Goal: Information Seeking & Learning: Learn about a topic

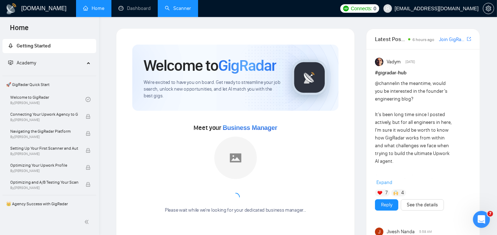
click at [185, 8] on link "Scanner" at bounding box center [178, 8] width 26 height 6
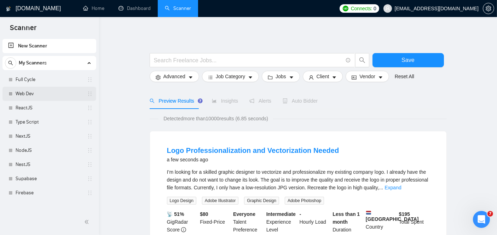
click at [35, 90] on link "Web Dev" at bounding box center [49, 94] width 67 height 14
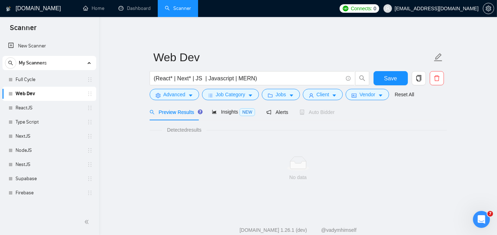
click at [58, 92] on link "Web Dev" at bounding box center [49, 94] width 67 height 14
click at [45, 110] on link "ReactJS" at bounding box center [49, 108] width 67 height 14
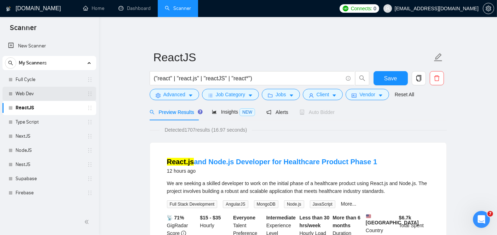
click at [57, 97] on link "Web Dev" at bounding box center [49, 94] width 67 height 14
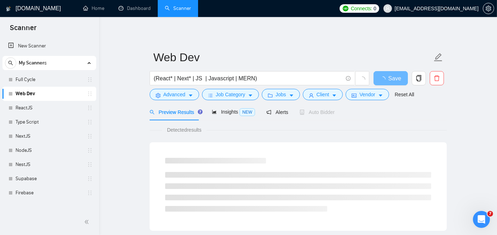
click at [196, 190] on ul at bounding box center [298, 192] width 266 height 40
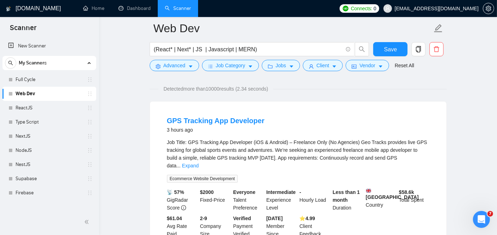
scroll to position [46, 0]
click at [198, 163] on link "Expand" at bounding box center [190, 166] width 17 height 6
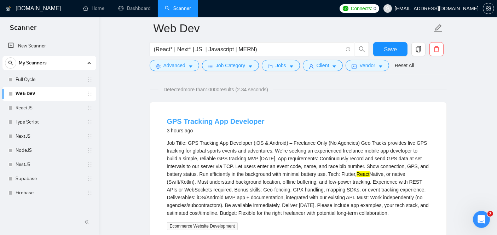
click at [190, 117] on link "GPS Tracking App Developer" at bounding box center [216, 121] width 98 height 8
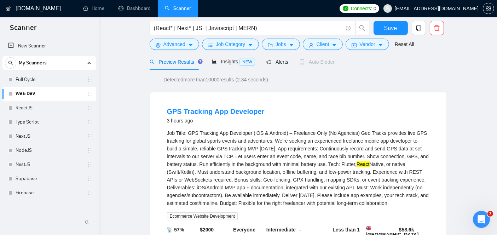
scroll to position [0, 0]
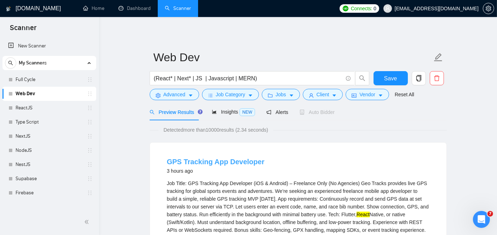
click at [223, 164] on link "GPS Tracking App Developer" at bounding box center [216, 162] width 98 height 8
click at [198, 161] on link "GPS Tracking App Developer" at bounding box center [216, 162] width 98 height 8
click at [198, 164] on link "GPS Tracking App Developer" at bounding box center [216, 162] width 98 height 8
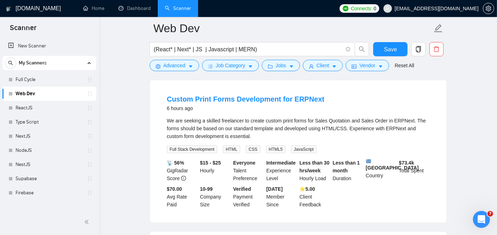
scroll to position [596, 0]
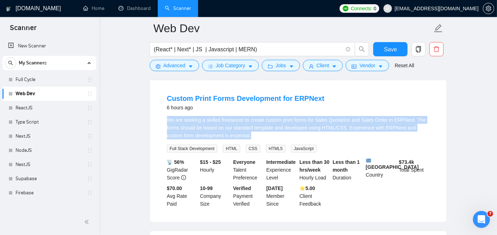
drag, startPoint x: 235, startPoint y: 136, endPoint x: 164, endPoint y: 123, distance: 71.6
click at [164, 123] on li "Custom Print Forms Development for ERPNext 6 hours ago We are seeking a skilled…" at bounding box center [297, 151] width 279 height 126
copy div "We are seeking a skilled freelancer to create custom print forms for Sales Quot…"
click at [245, 96] on link "Custom Print Forms Development for ERPNext" at bounding box center [246, 98] width 158 height 8
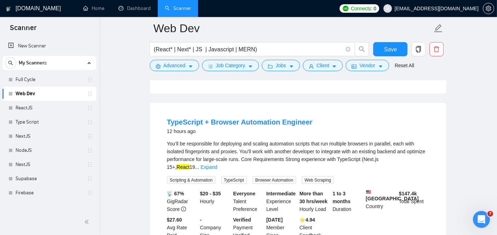
scroll to position [1032, 0]
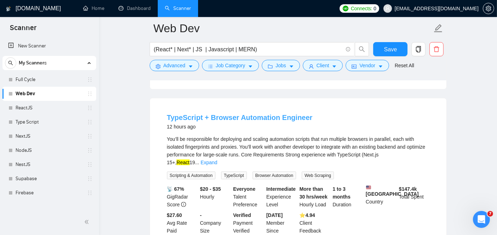
click at [269, 116] on link "TypeScript + Browser Automation Engineer" at bounding box center [240, 118] width 146 height 8
